Goal: Transaction & Acquisition: Download file/media

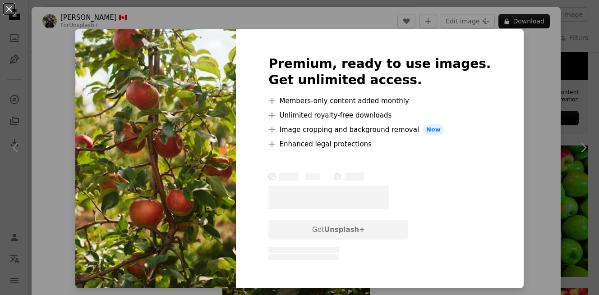
scroll to position [15, 0]
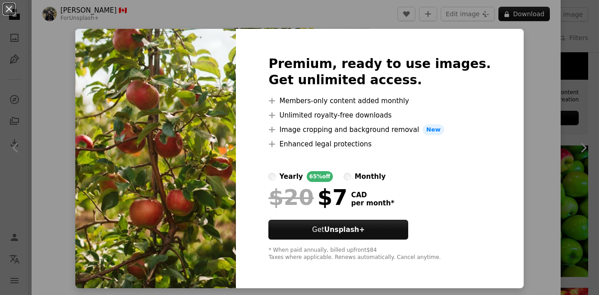
click at [509, 94] on div "An X shape Premium, ready to use images. Get unlimited access. A plus sign Memb…" at bounding box center [299, 147] width 599 height 295
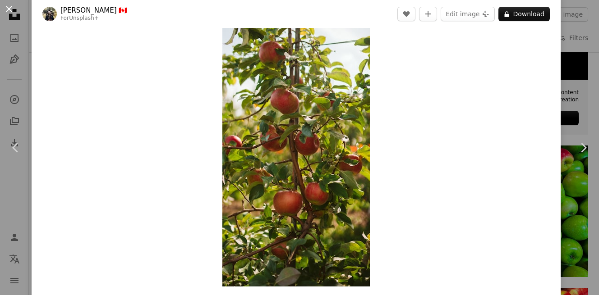
click at [7, 13] on button "An X shape" at bounding box center [9, 9] width 11 height 11
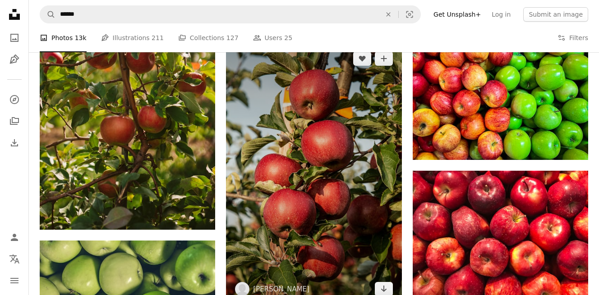
scroll to position [477, 0]
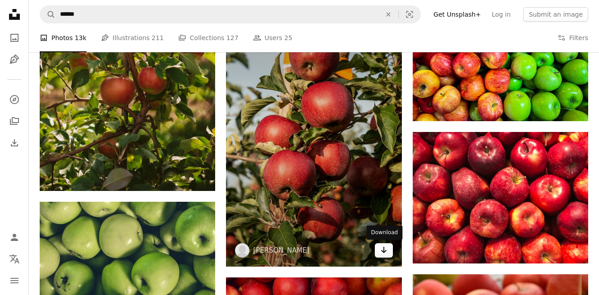
click at [378, 251] on link "Arrow pointing down" at bounding box center [384, 251] width 18 height 14
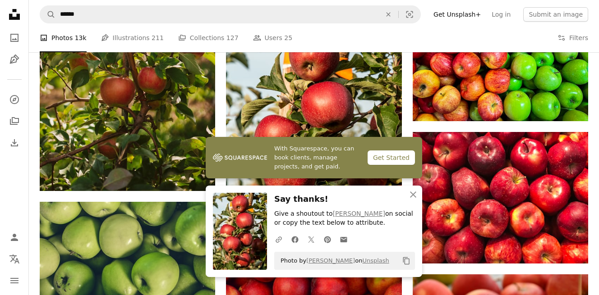
click at [415, 194] on icon "An X shape" at bounding box center [413, 194] width 11 height 11
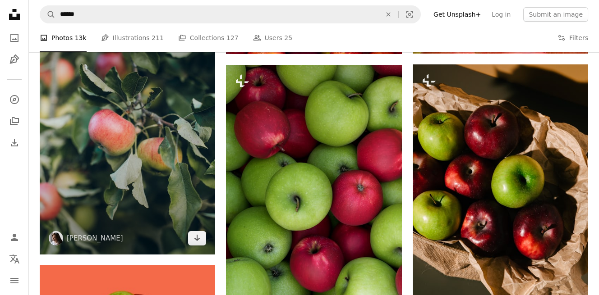
scroll to position [817, 0]
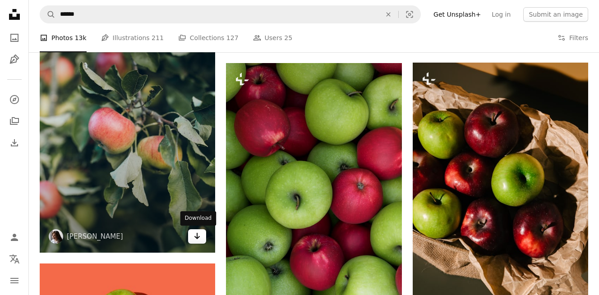
click at [196, 241] on icon "Arrow pointing down" at bounding box center [197, 236] width 7 height 11
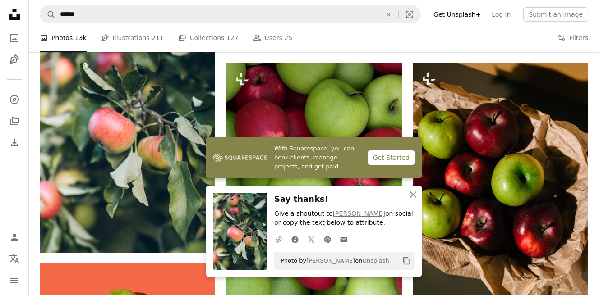
click at [224, 286] on div "Plus sign for Unsplash+ A heart A plus sign engin akyurt For Unsplash+ A lock D…" at bounding box center [314, 190] width 549 height 1565
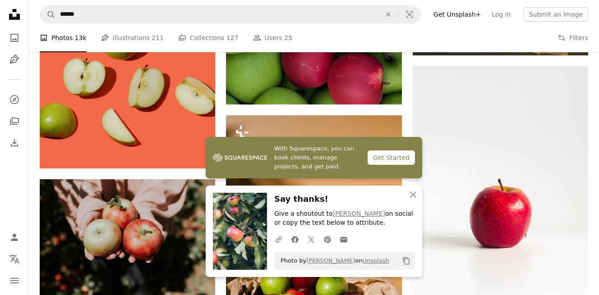
scroll to position [1097, 0]
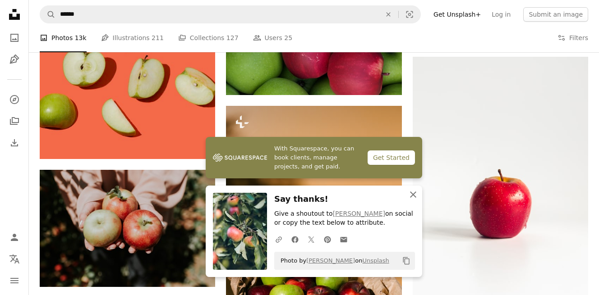
click at [411, 192] on icon "An X shape" at bounding box center [413, 194] width 11 height 11
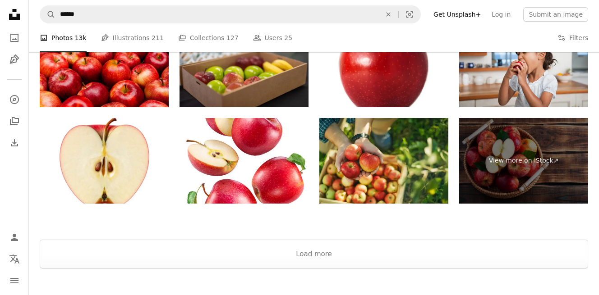
scroll to position [1912, 0]
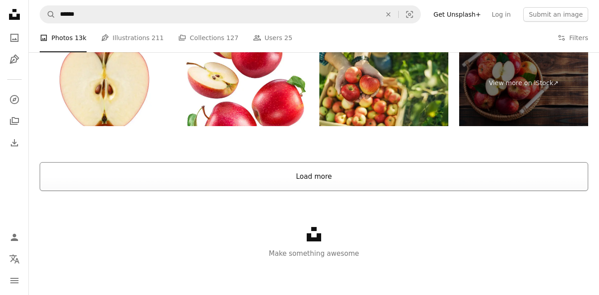
click at [373, 172] on button "Load more" at bounding box center [314, 176] width 549 height 29
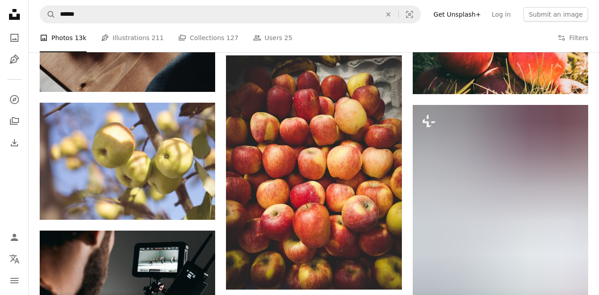
scroll to position [1823, 0]
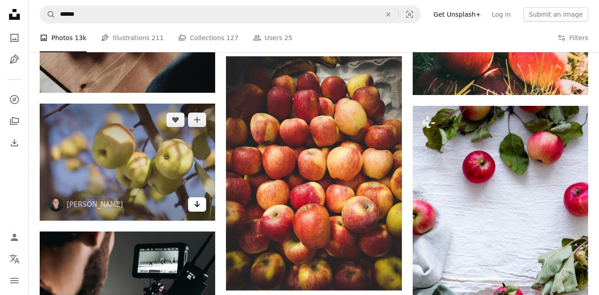
click at [193, 204] on link "Arrow pointing down" at bounding box center [197, 205] width 18 height 14
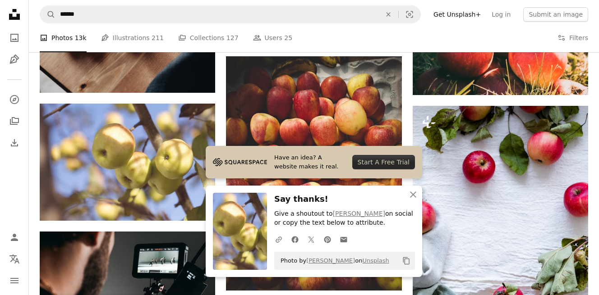
click at [415, 197] on icon "button" at bounding box center [413, 195] width 6 height 6
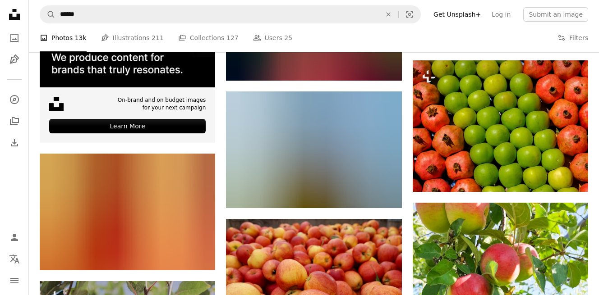
scroll to position [2148, 0]
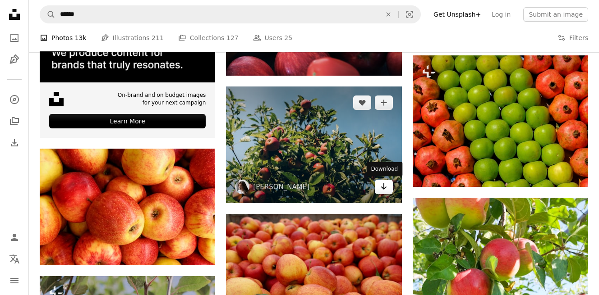
click at [386, 187] on icon "Arrow pointing down" at bounding box center [383, 186] width 7 height 11
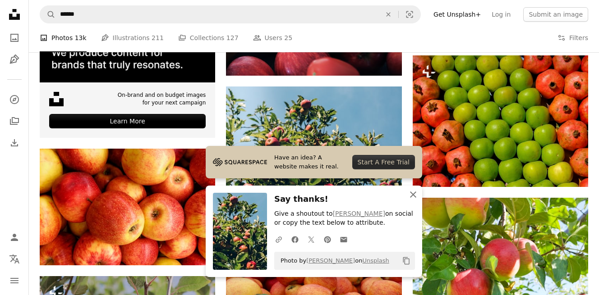
click at [411, 197] on icon "button" at bounding box center [413, 195] width 6 height 6
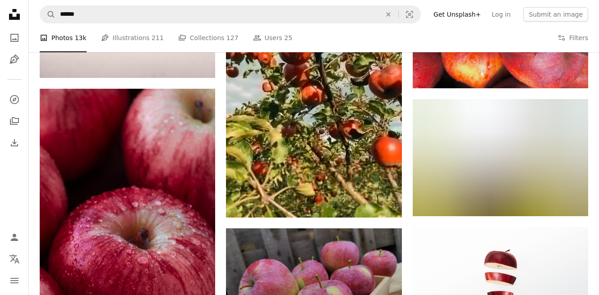
scroll to position [5208, 0]
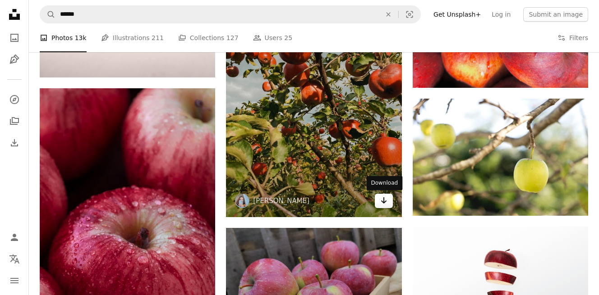
click at [382, 200] on icon "Arrow pointing down" at bounding box center [383, 200] width 7 height 11
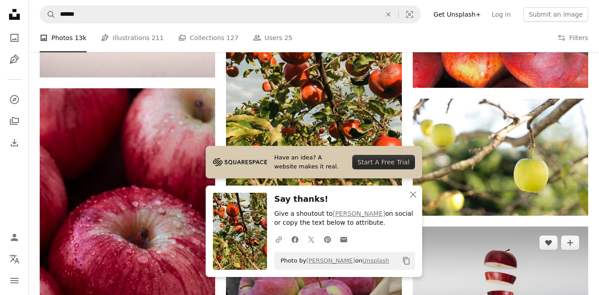
click at [425, 227] on img at bounding box center [500, 285] width 175 height 117
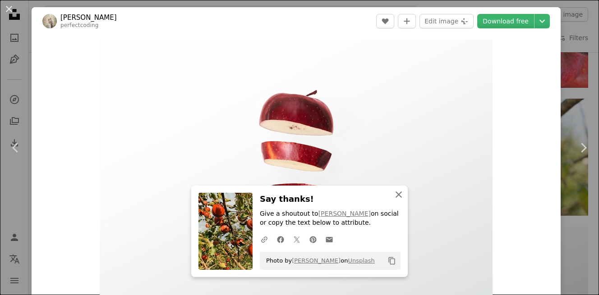
click at [401, 195] on icon "An X shape" at bounding box center [398, 194] width 11 height 11
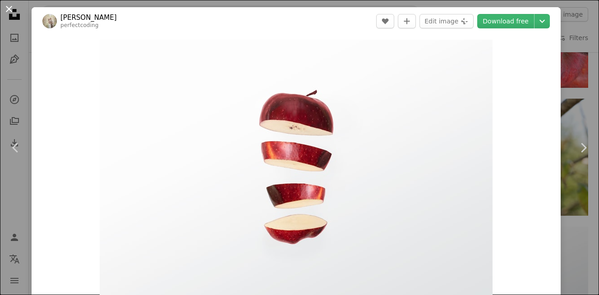
click at [11, 11] on button "An X shape" at bounding box center [9, 9] width 11 height 11
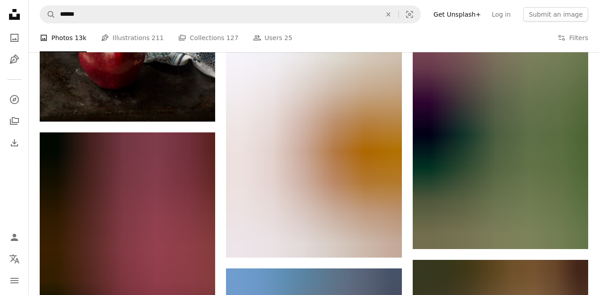
scroll to position [5711, 0]
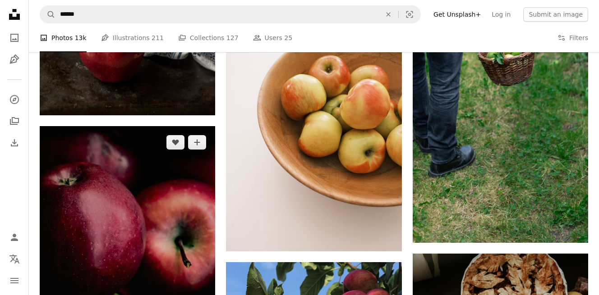
click at [176, 218] on img at bounding box center [127, 257] width 175 height 263
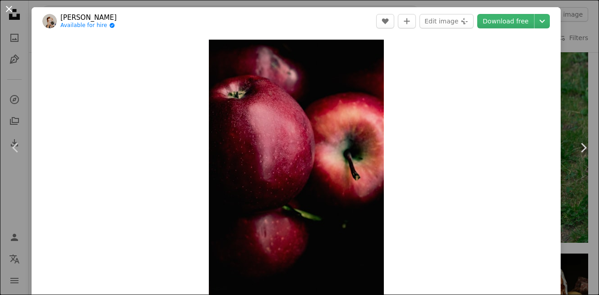
click at [9, 5] on button "An X shape" at bounding box center [9, 9] width 11 height 11
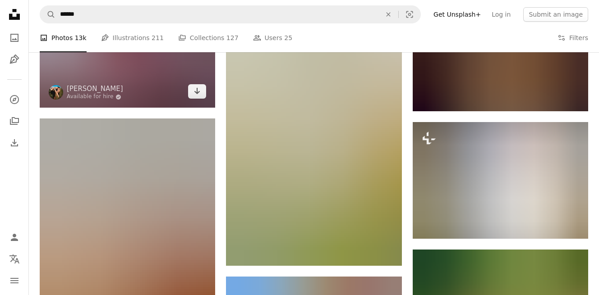
scroll to position [6124, 0]
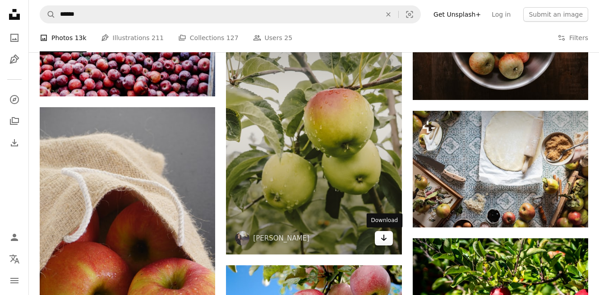
click at [387, 241] on icon "Arrow pointing down" at bounding box center [383, 238] width 7 height 11
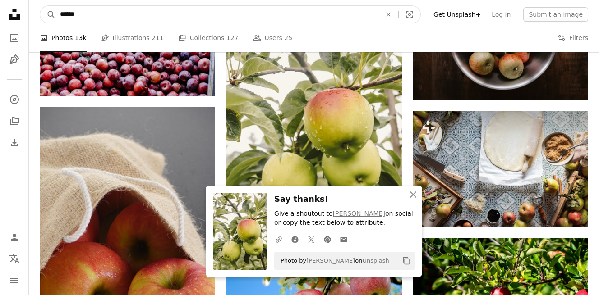
click at [188, 15] on input "******" at bounding box center [216, 14] width 323 height 17
type input "*"
type input "****"
click button "A magnifying glass" at bounding box center [47, 14] width 15 height 17
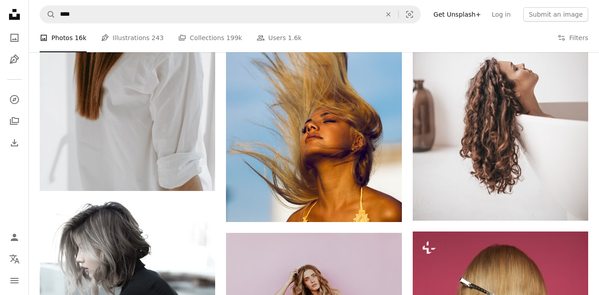
scroll to position [1386, 0]
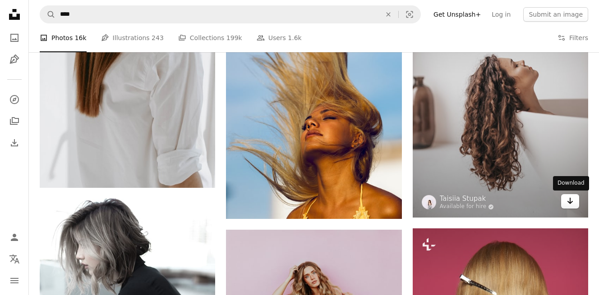
click at [567, 200] on icon "Arrow pointing down" at bounding box center [570, 201] width 7 height 11
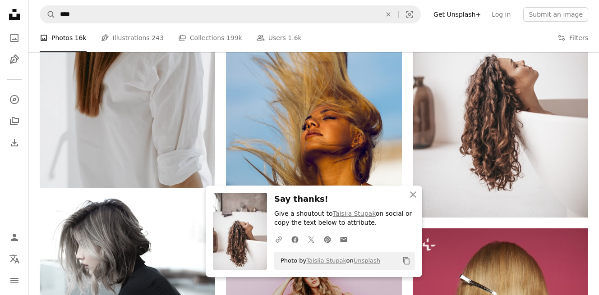
click at [413, 195] on icon "button" at bounding box center [413, 195] width 6 height 6
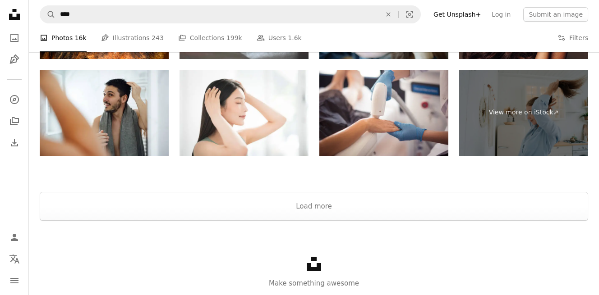
scroll to position [1999, 0]
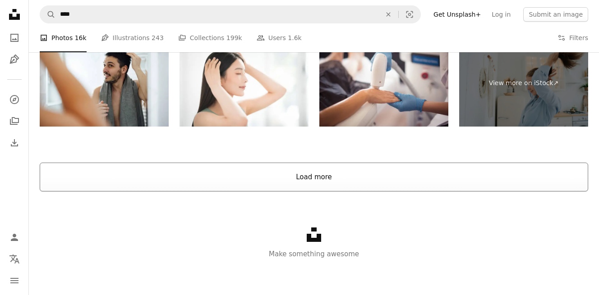
click at [226, 185] on button "Load more" at bounding box center [314, 177] width 549 height 29
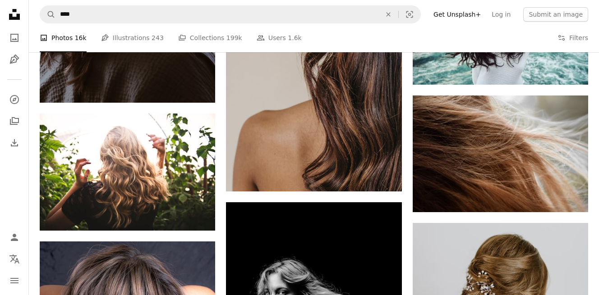
scroll to position [2220, 0]
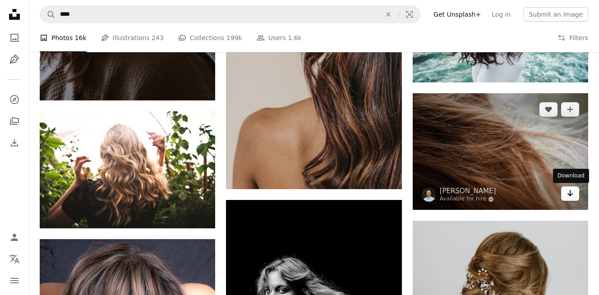
click at [567, 196] on icon "Arrow pointing down" at bounding box center [570, 193] width 7 height 11
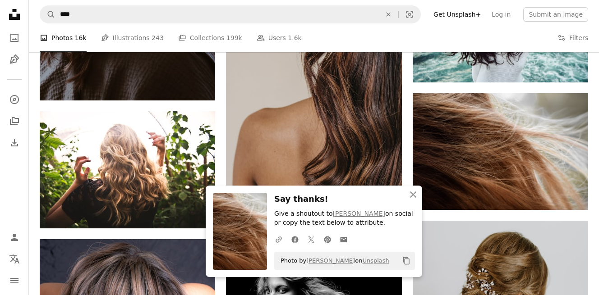
click at [410, 221] on p "Give a shoutout to [PERSON_NAME] on social or copy the text below to attribute." at bounding box center [344, 219] width 141 height 18
click at [410, 190] on icon "An X shape" at bounding box center [413, 194] width 11 height 11
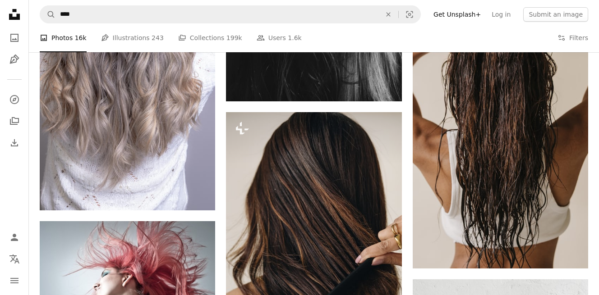
scroll to position [2987, 0]
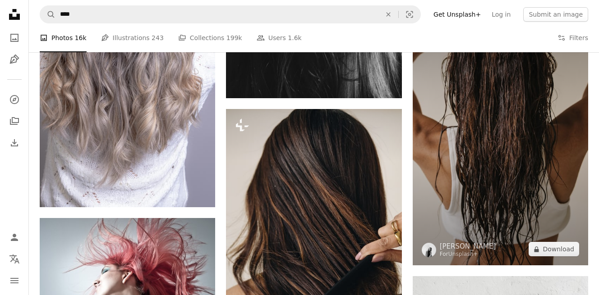
click at [431, 213] on img at bounding box center [500, 133] width 175 height 263
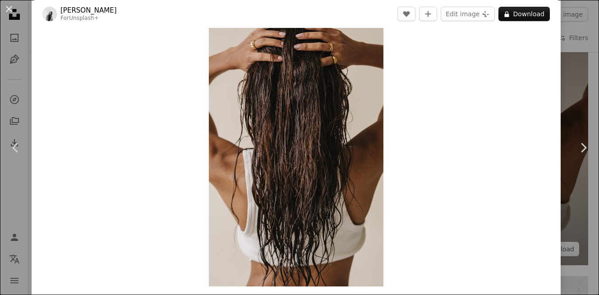
scroll to position [10, 0]
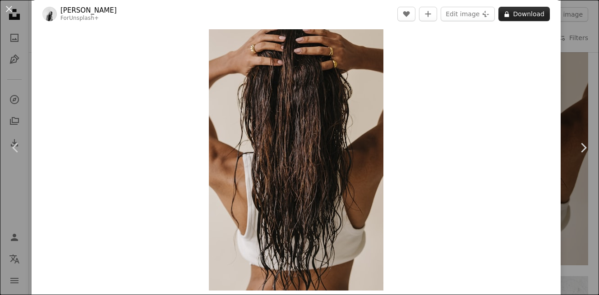
click at [531, 14] on button "A lock Download" at bounding box center [523, 14] width 51 height 14
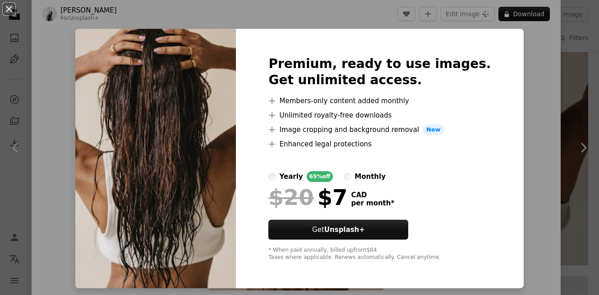
click at [546, 123] on div "An X shape Premium, ready to use images. Get unlimited access. A plus sign Memb…" at bounding box center [299, 147] width 599 height 295
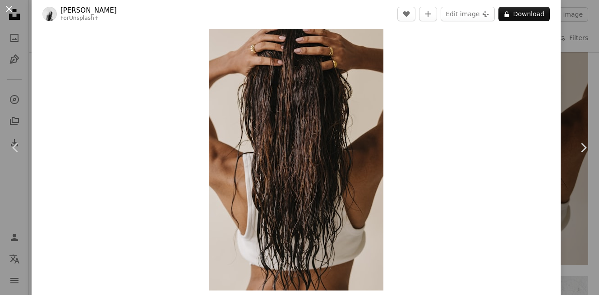
click at [13, 6] on button "An X shape" at bounding box center [9, 9] width 11 height 11
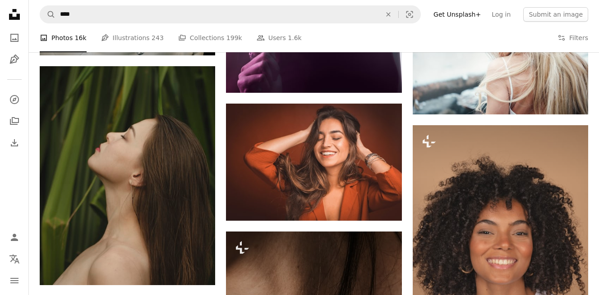
scroll to position [3814, 0]
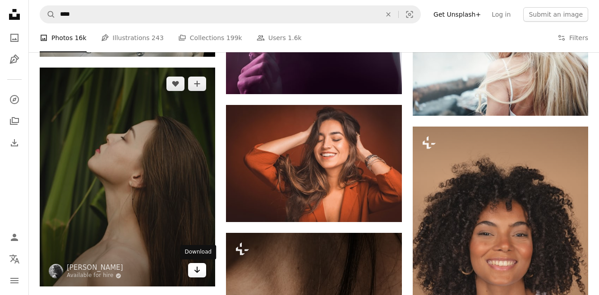
click at [195, 270] on icon "Arrow pointing down" at bounding box center [197, 270] width 7 height 11
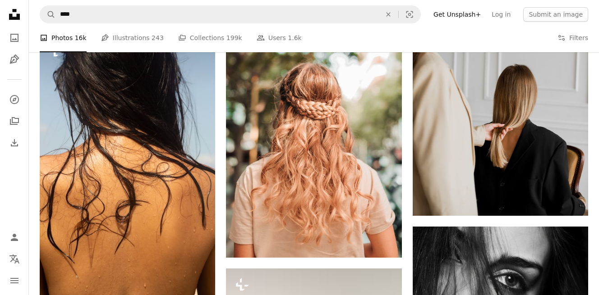
scroll to position [12405, 0]
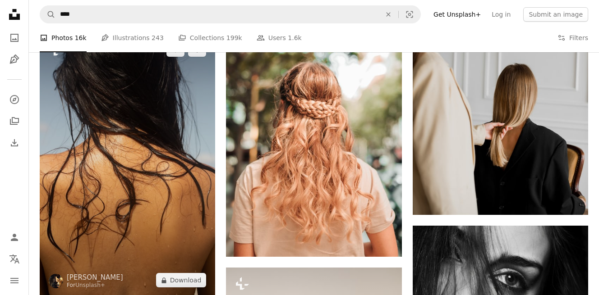
click at [173, 169] on img at bounding box center [127, 164] width 175 height 263
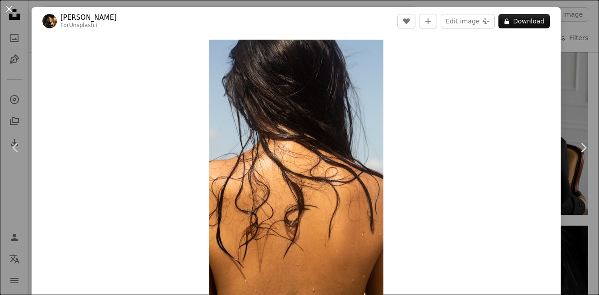
click at [9, 9] on button "An X shape" at bounding box center [9, 9] width 11 height 11
